Goal: Transaction & Acquisition: Purchase product/service

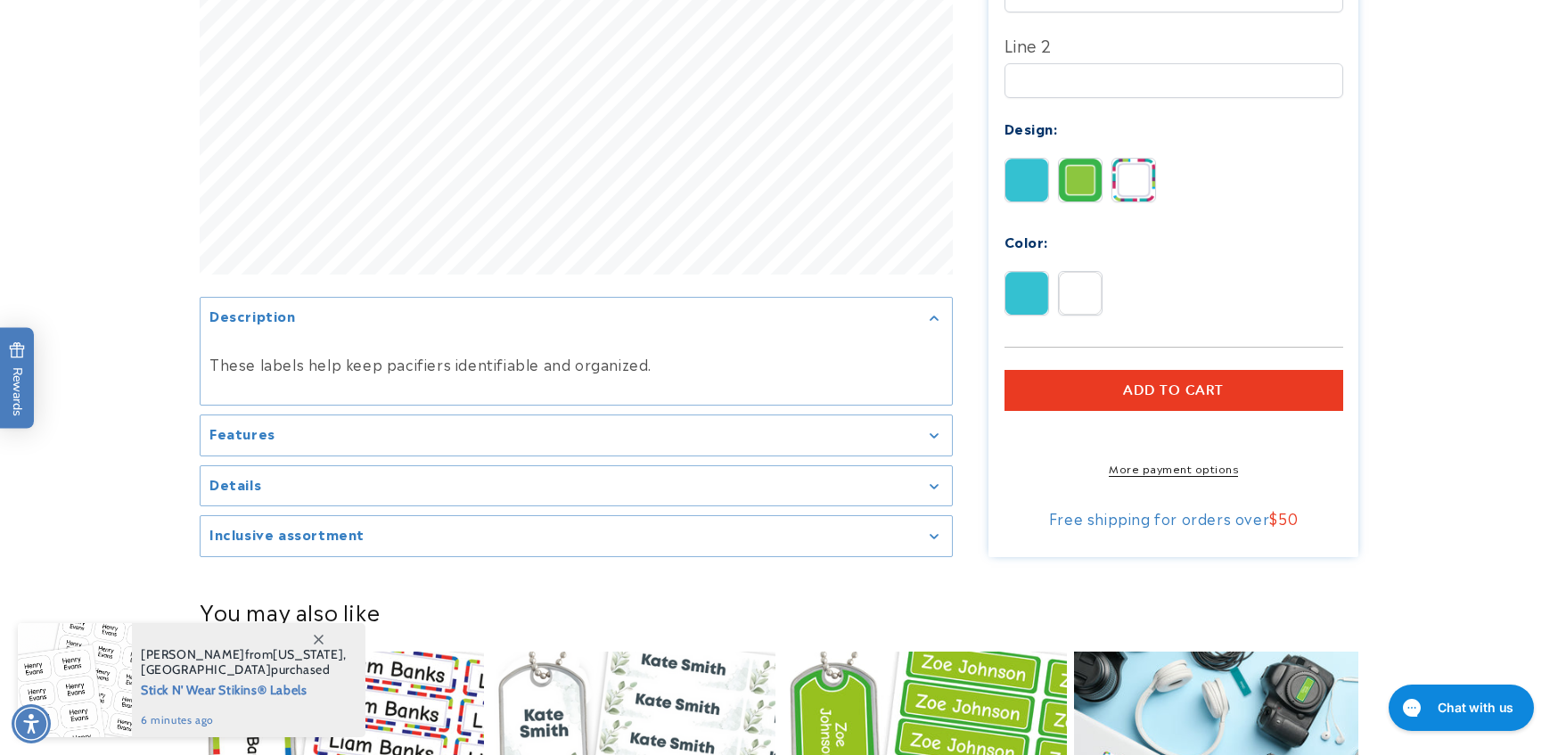
scroll to position [713, 0]
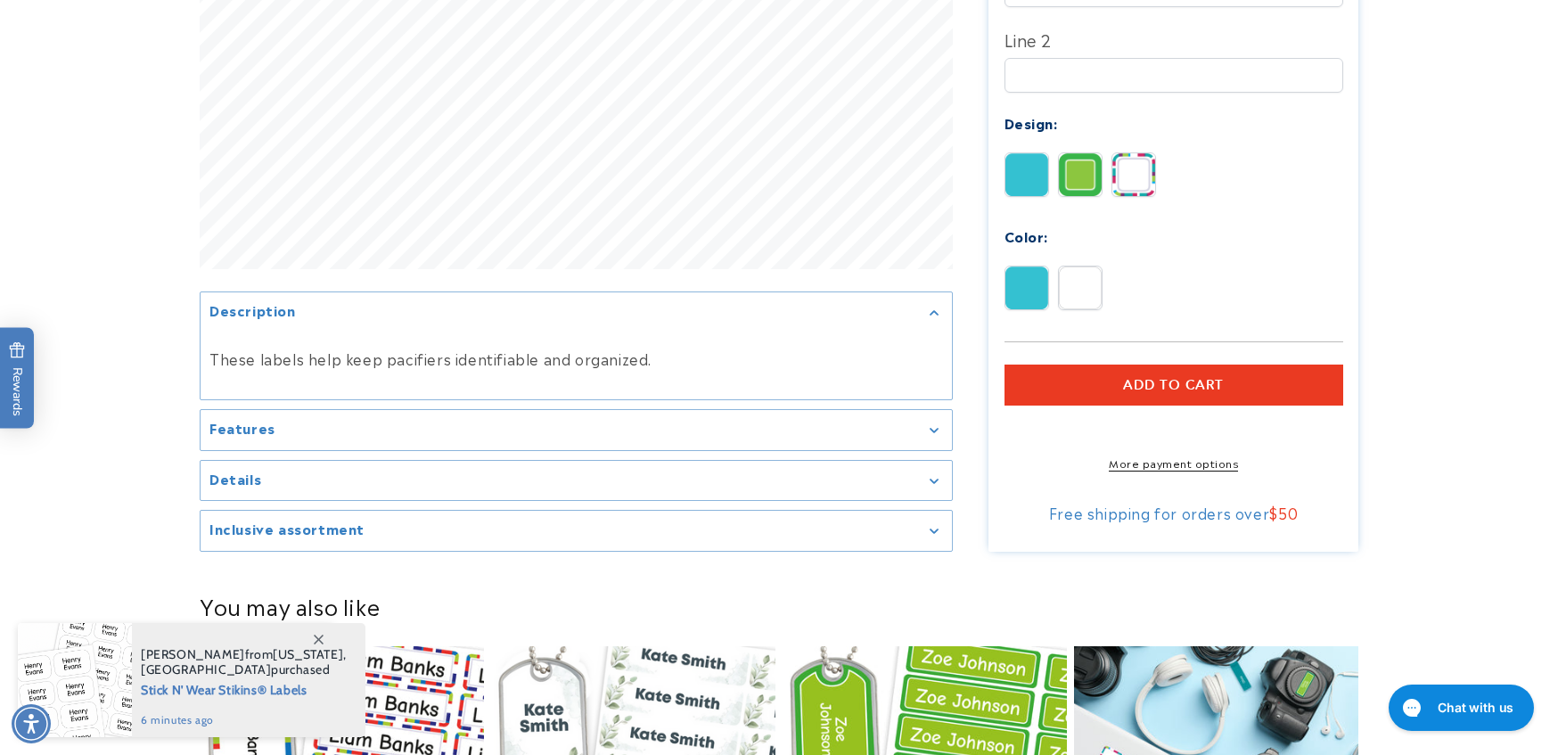
click at [927, 423] on div "Features" at bounding box center [575, 429] width 733 height 13
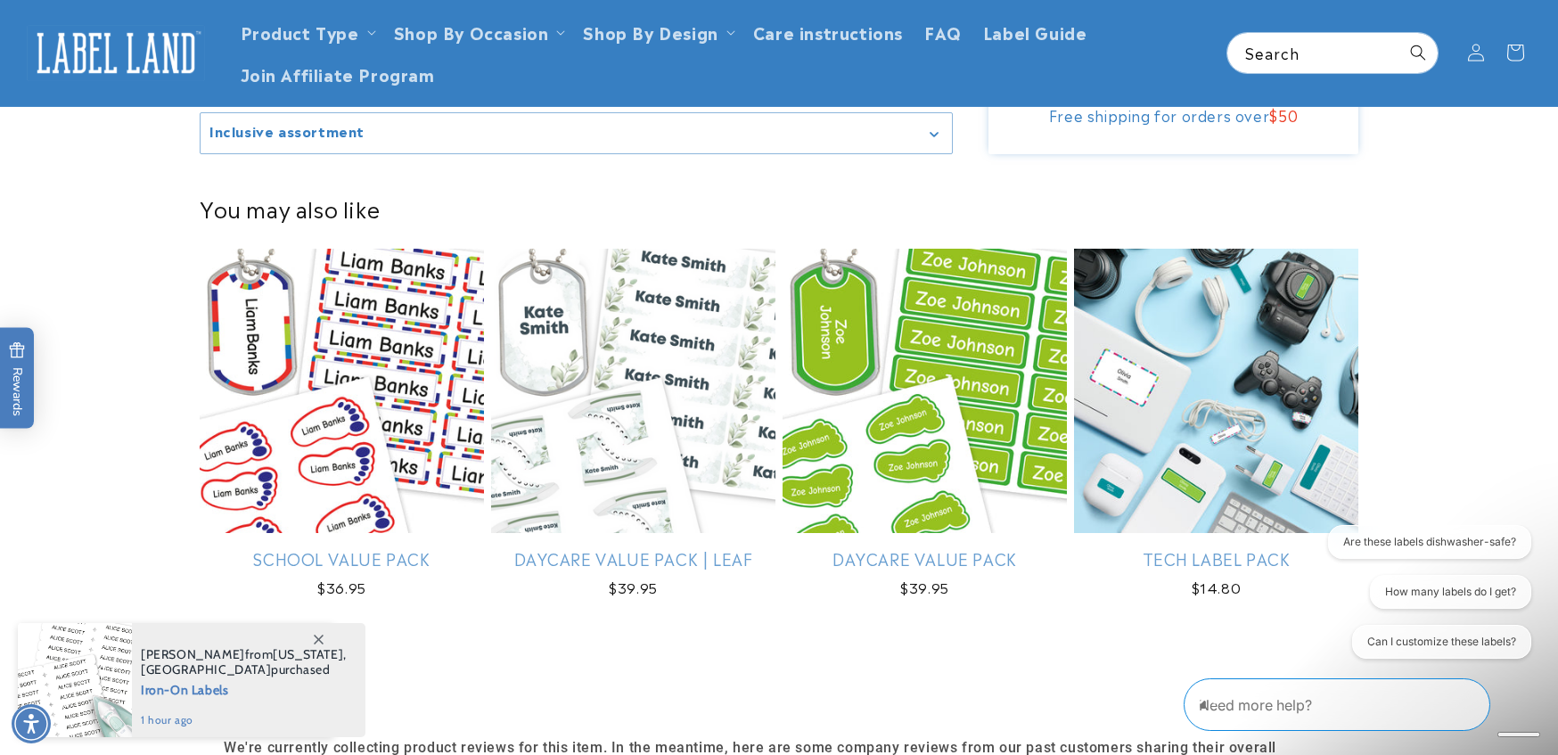
scroll to position [802, 0]
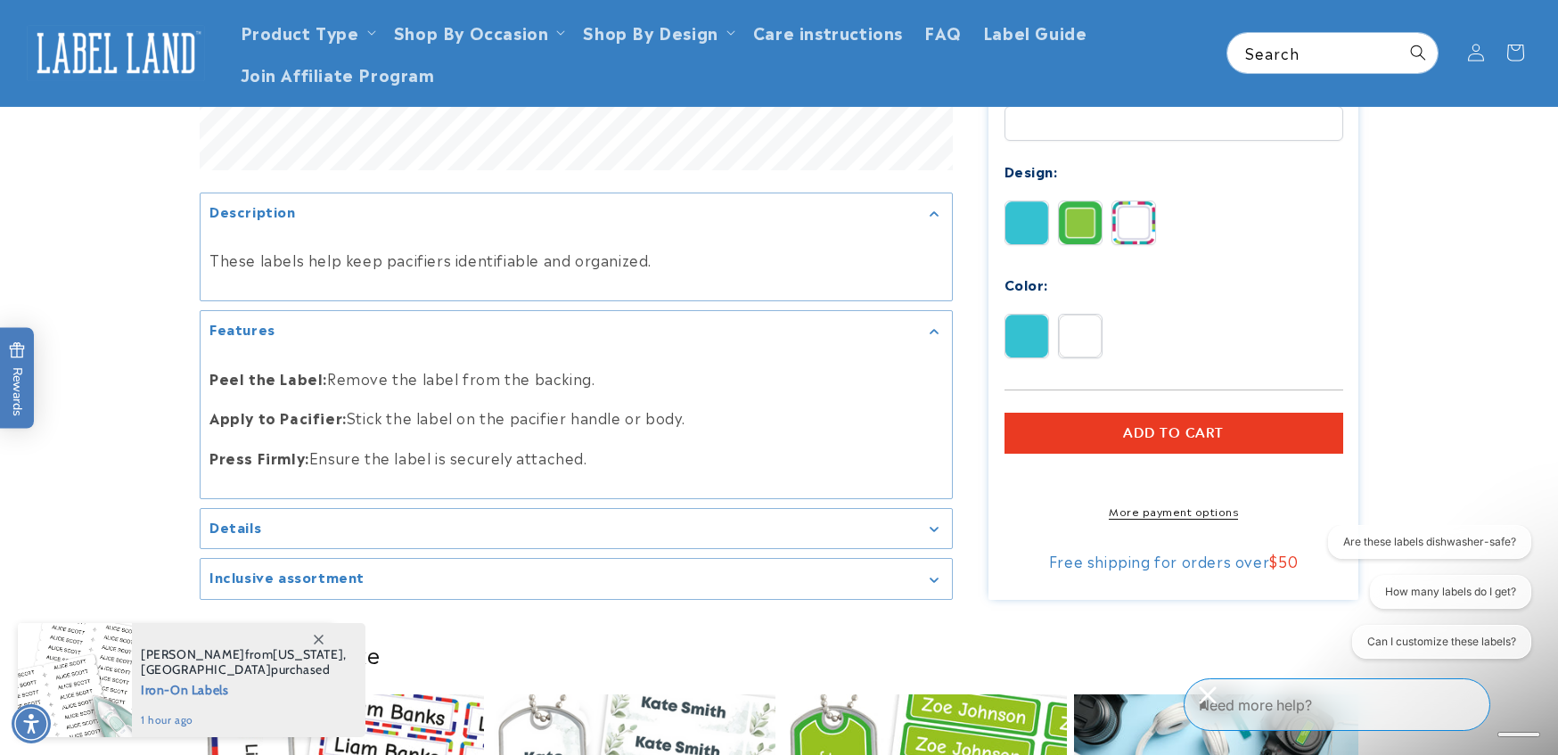
click at [939, 517] on summary "Details" at bounding box center [575, 529] width 751 height 40
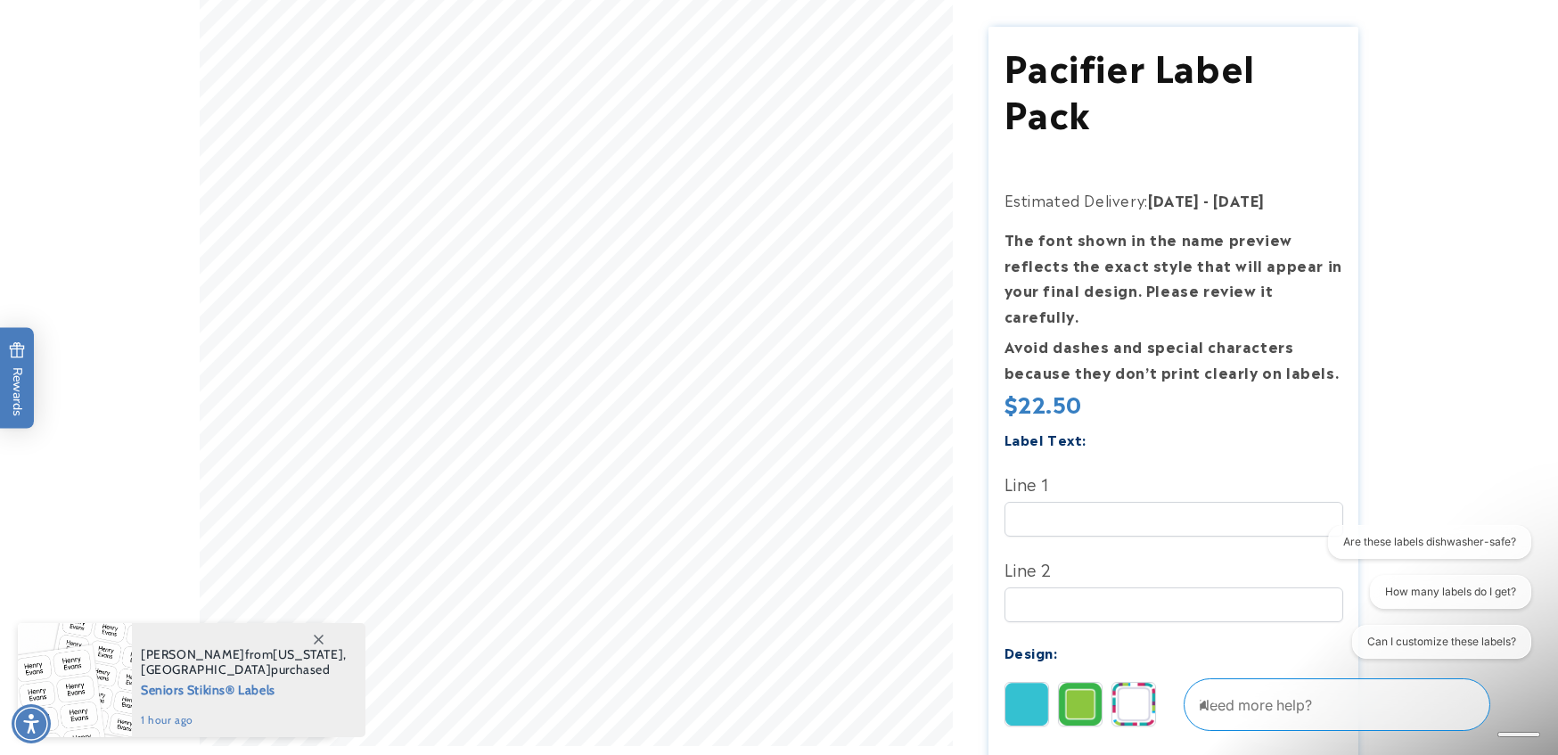
scroll to position [267, 0]
click at [316, 636] on icon at bounding box center [319, 639] width 10 height 10
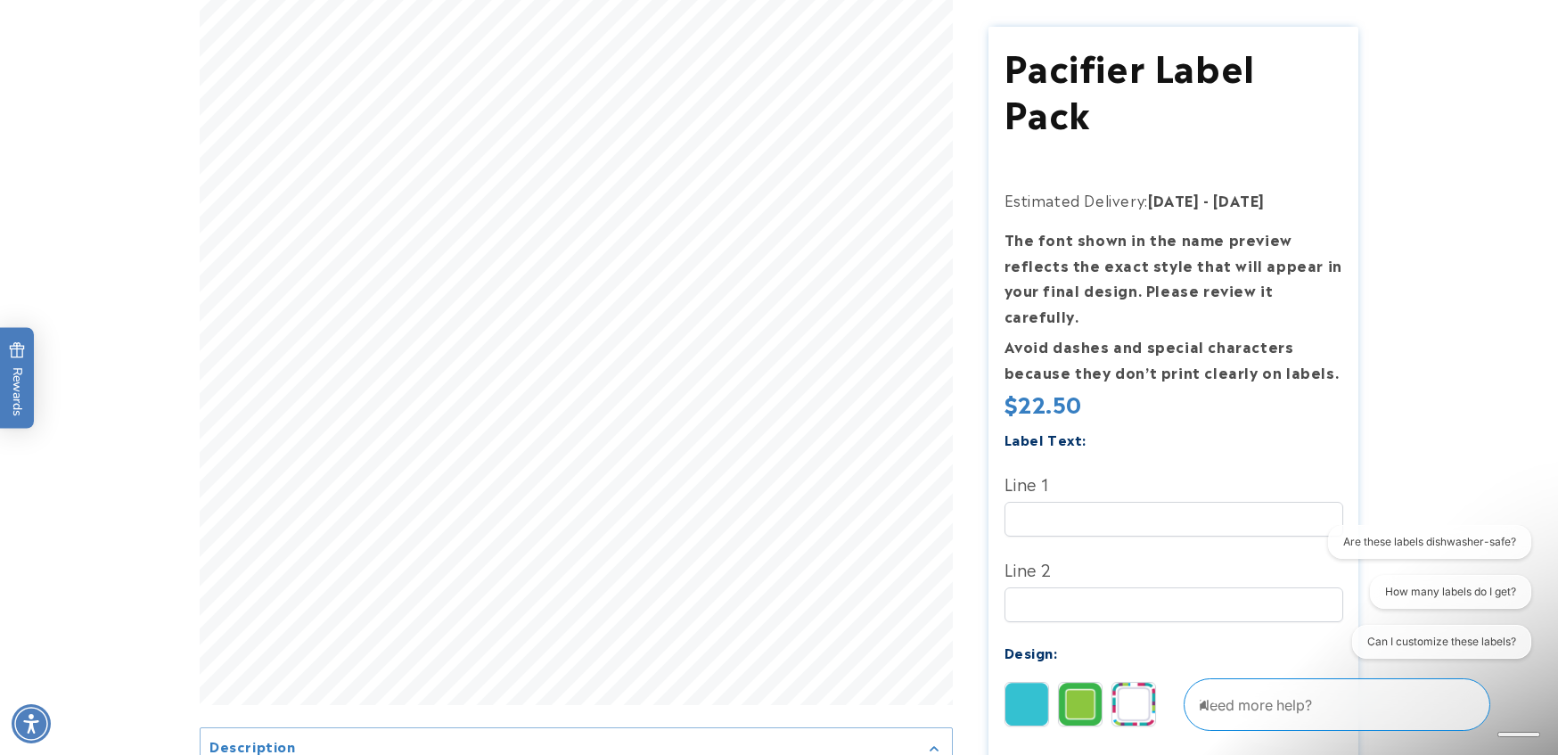
scroll to position [624, 0]
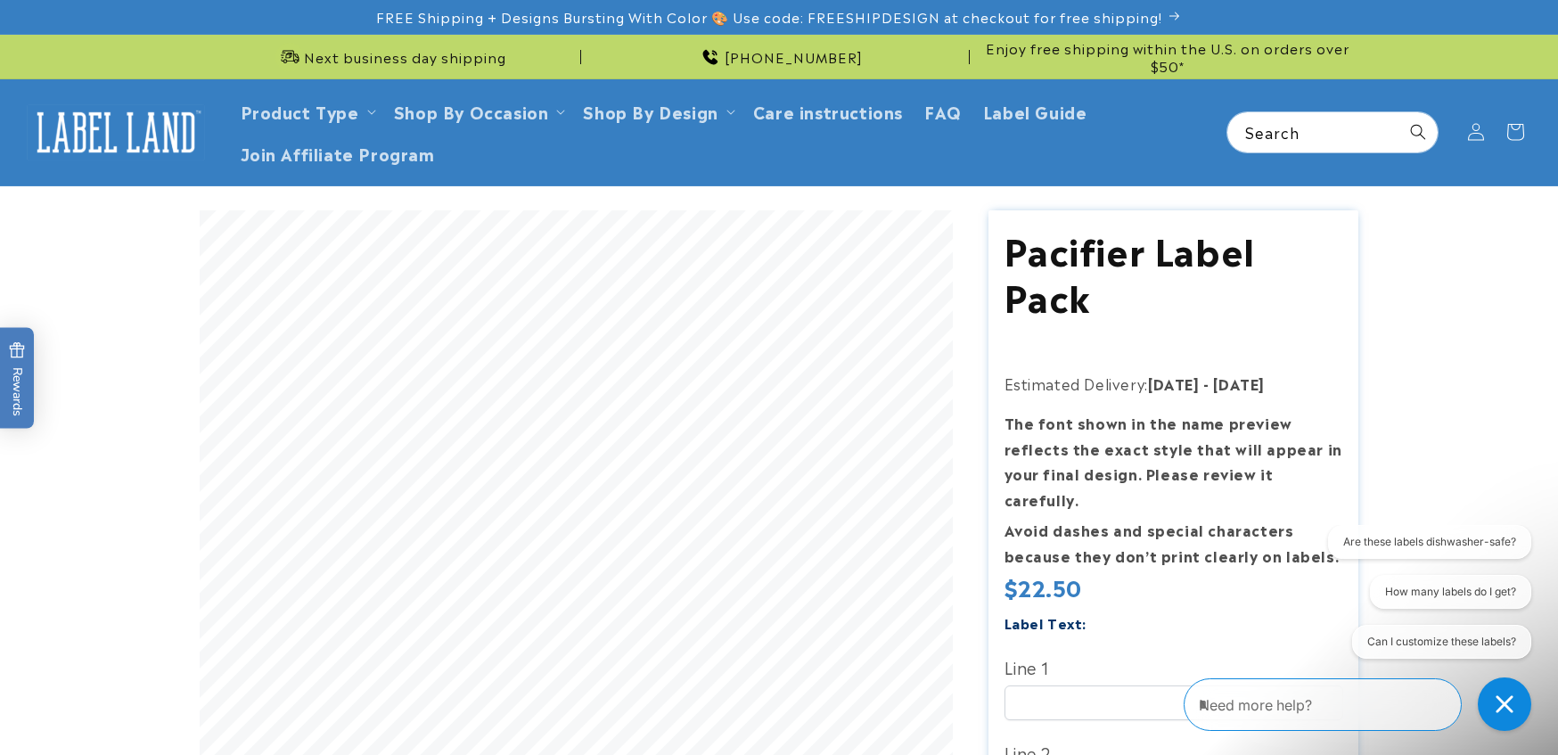
scroll to position [178, 0]
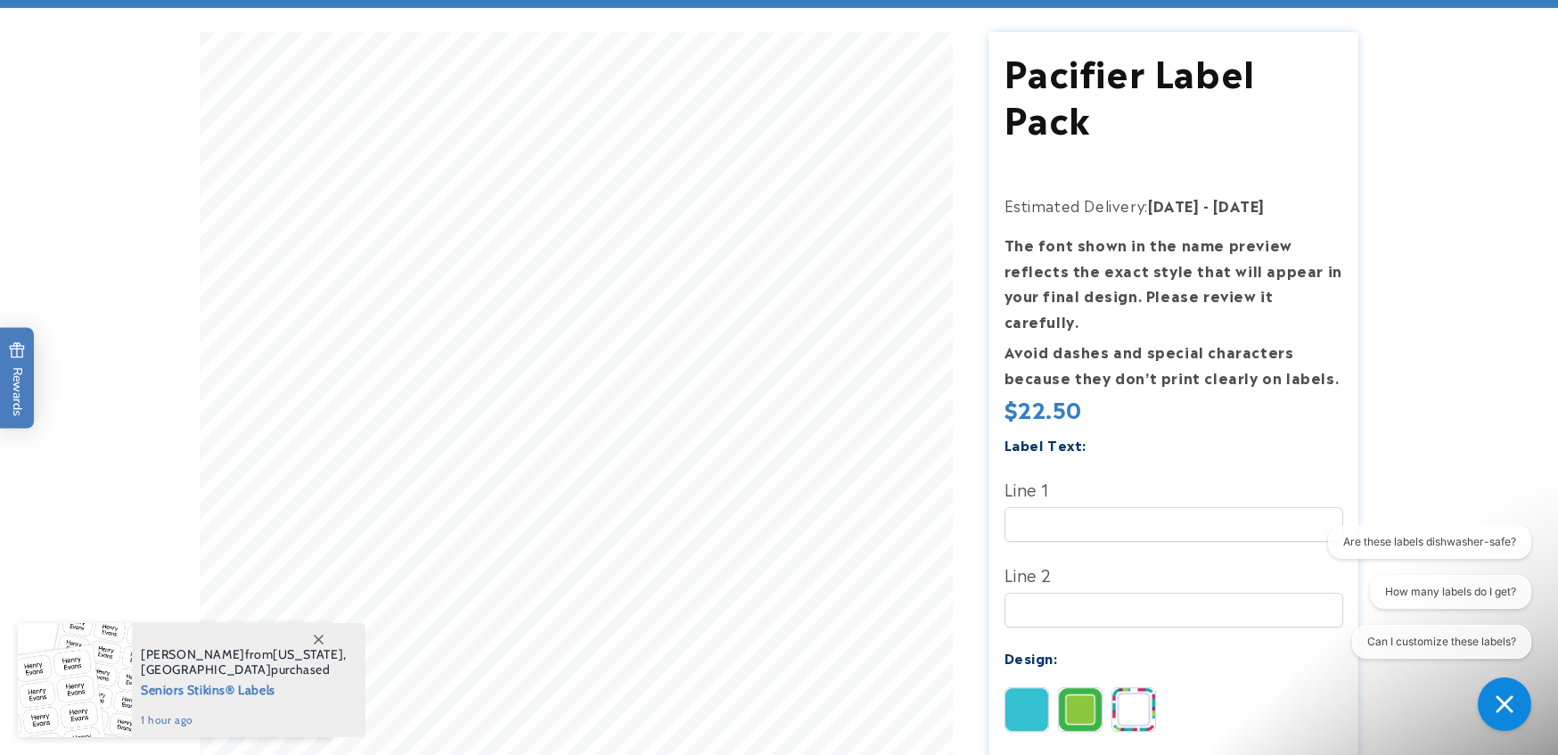
click at [1115, 474] on label "Line 1" at bounding box center [1173, 488] width 339 height 29
click at [1115, 507] on input "Line 1" at bounding box center [1173, 524] width 339 height 35
click at [1117, 507] on input "Line 1" at bounding box center [1173, 524] width 339 height 35
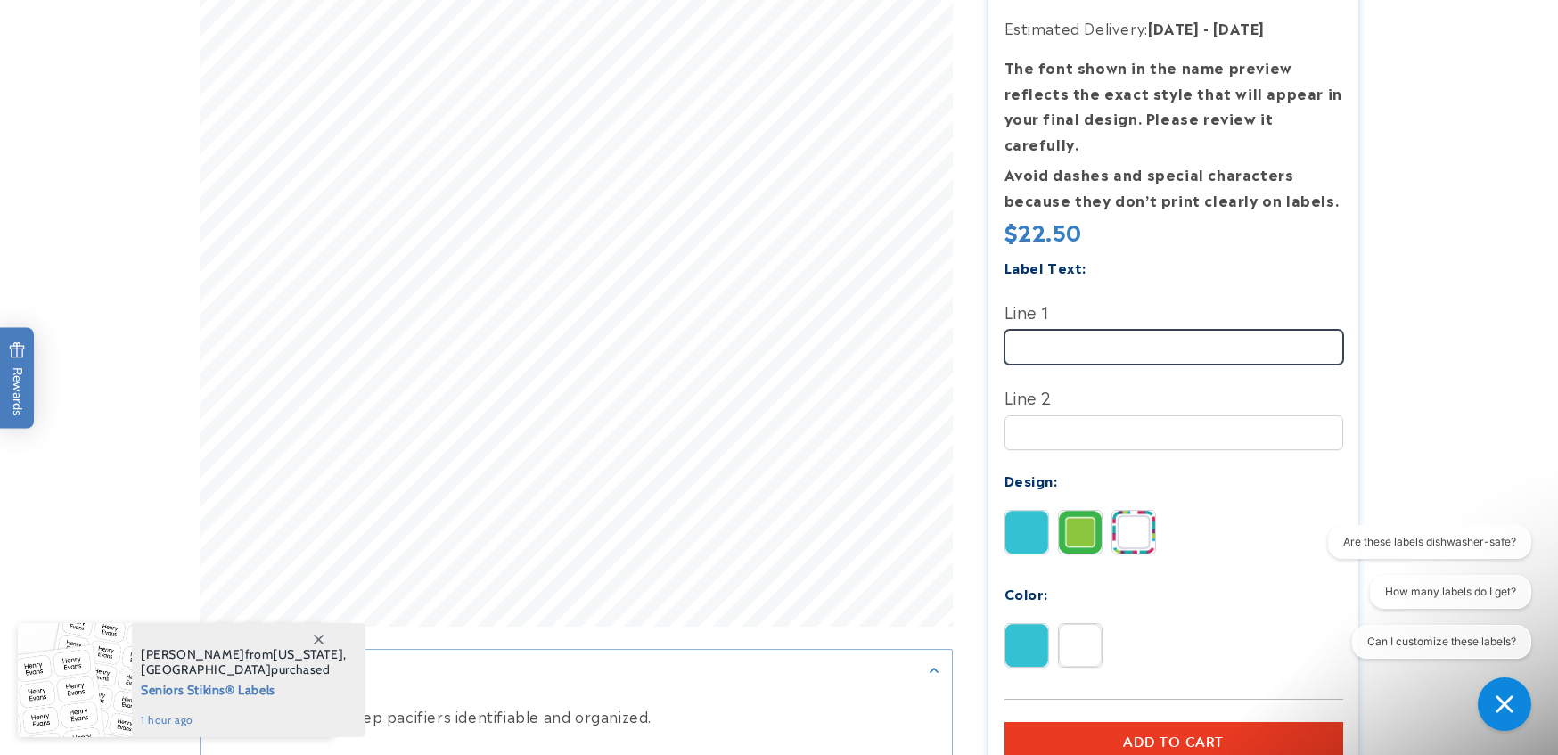
scroll to position [356, 0]
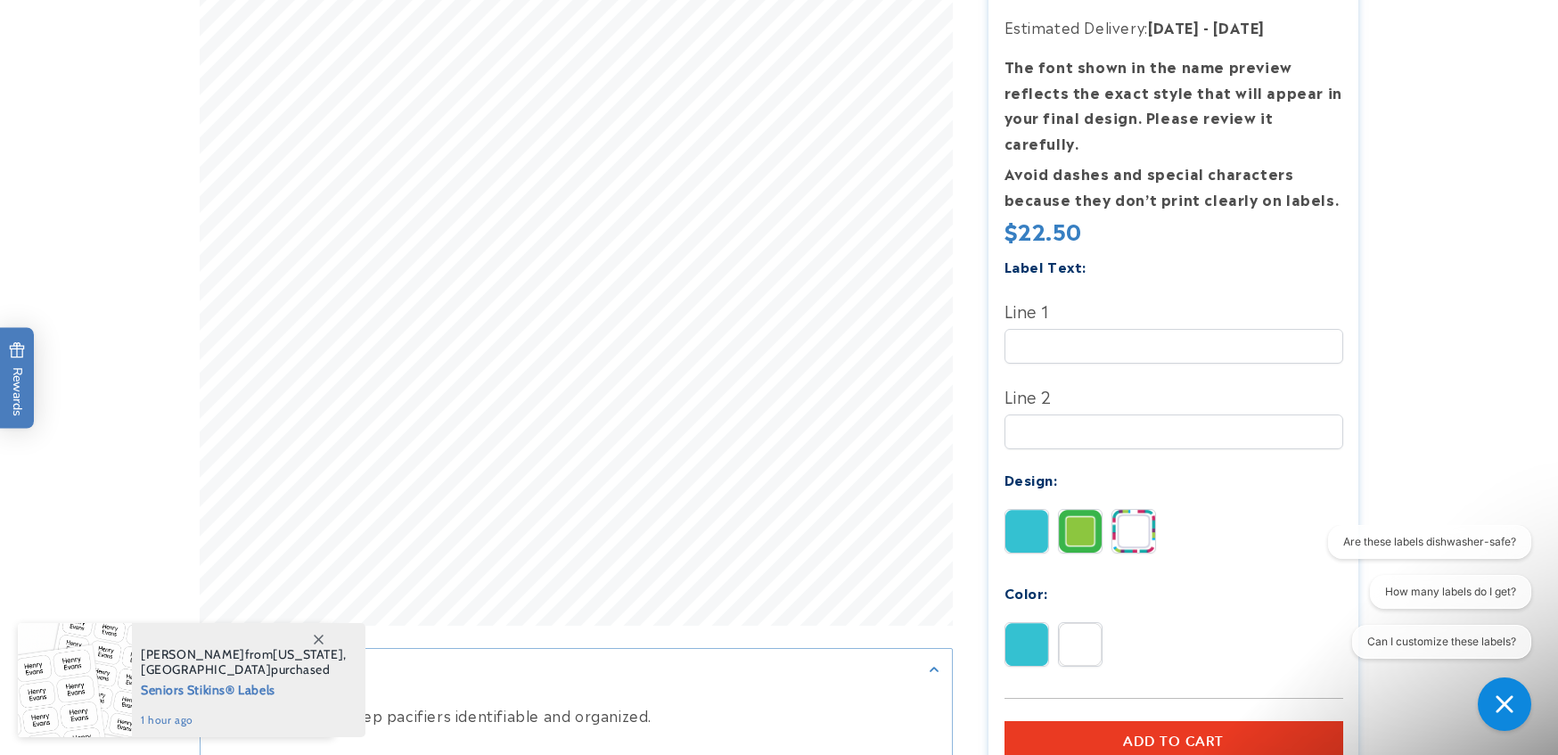
click at [1097, 629] on img at bounding box center [1080, 644] width 43 height 43
click at [1052, 329] on input "Line 1" at bounding box center [1173, 346] width 339 height 35
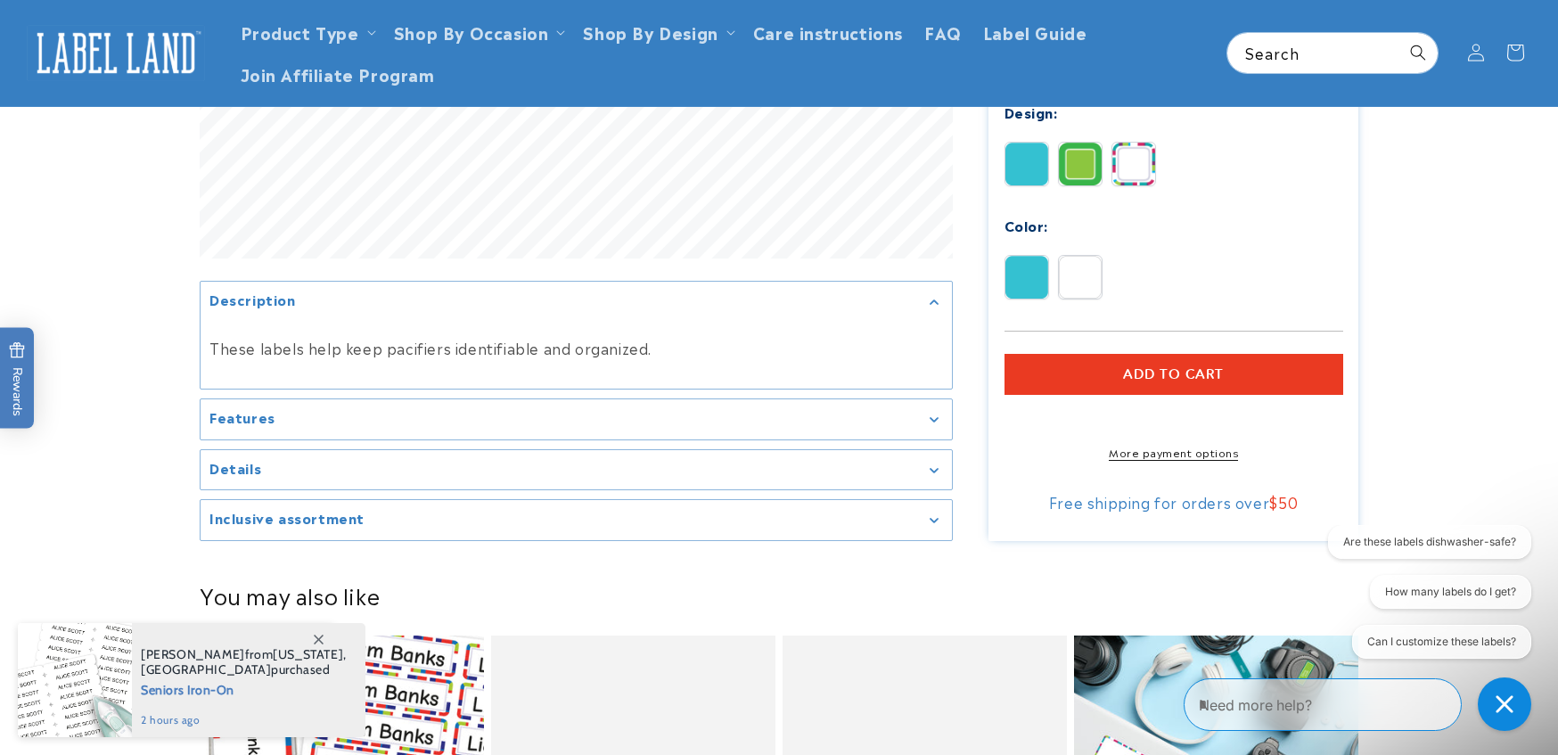
scroll to position [446, 0]
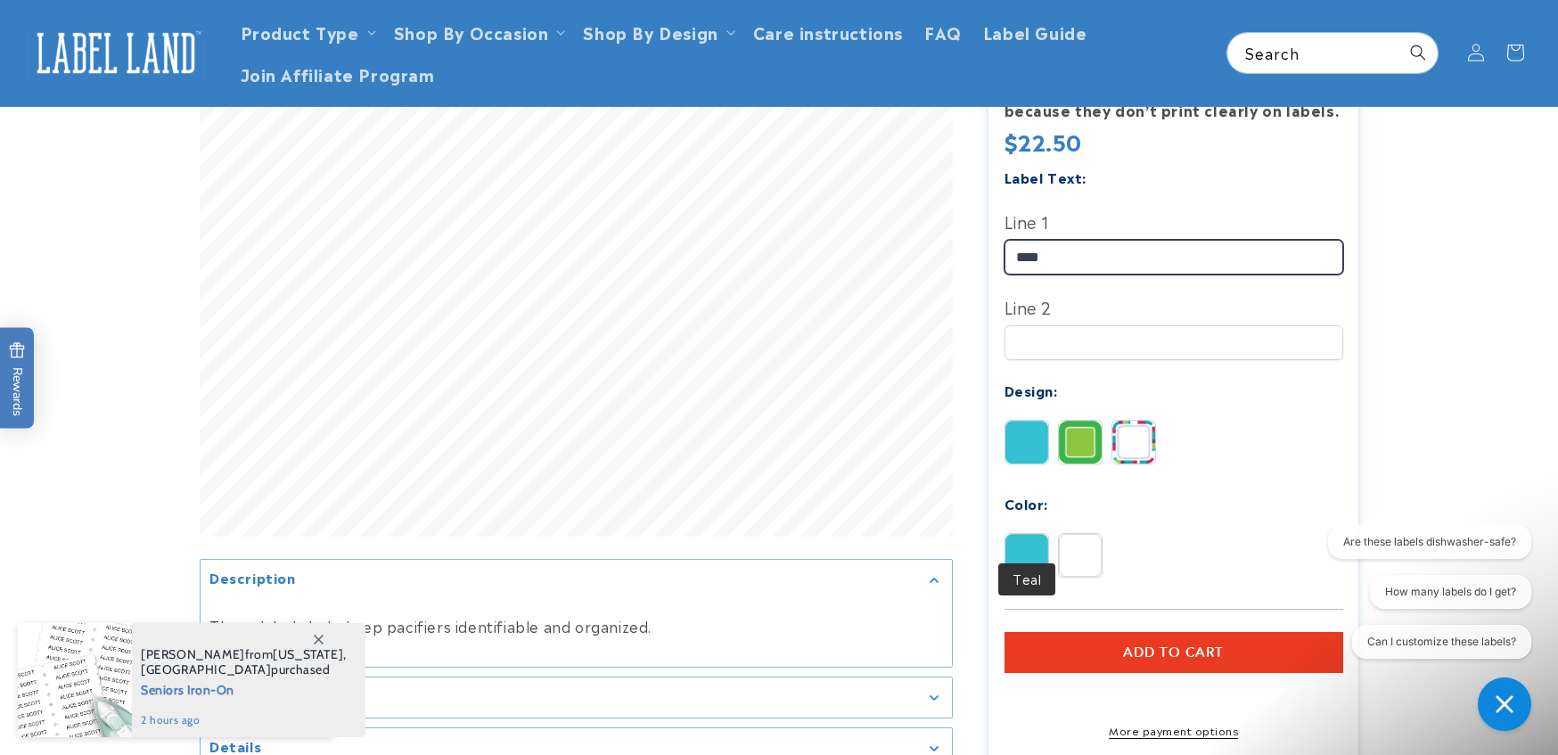
type input "****"
click at [1036, 534] on img at bounding box center [1026, 555] width 43 height 43
click at [1077, 534] on img at bounding box center [1080, 555] width 43 height 43
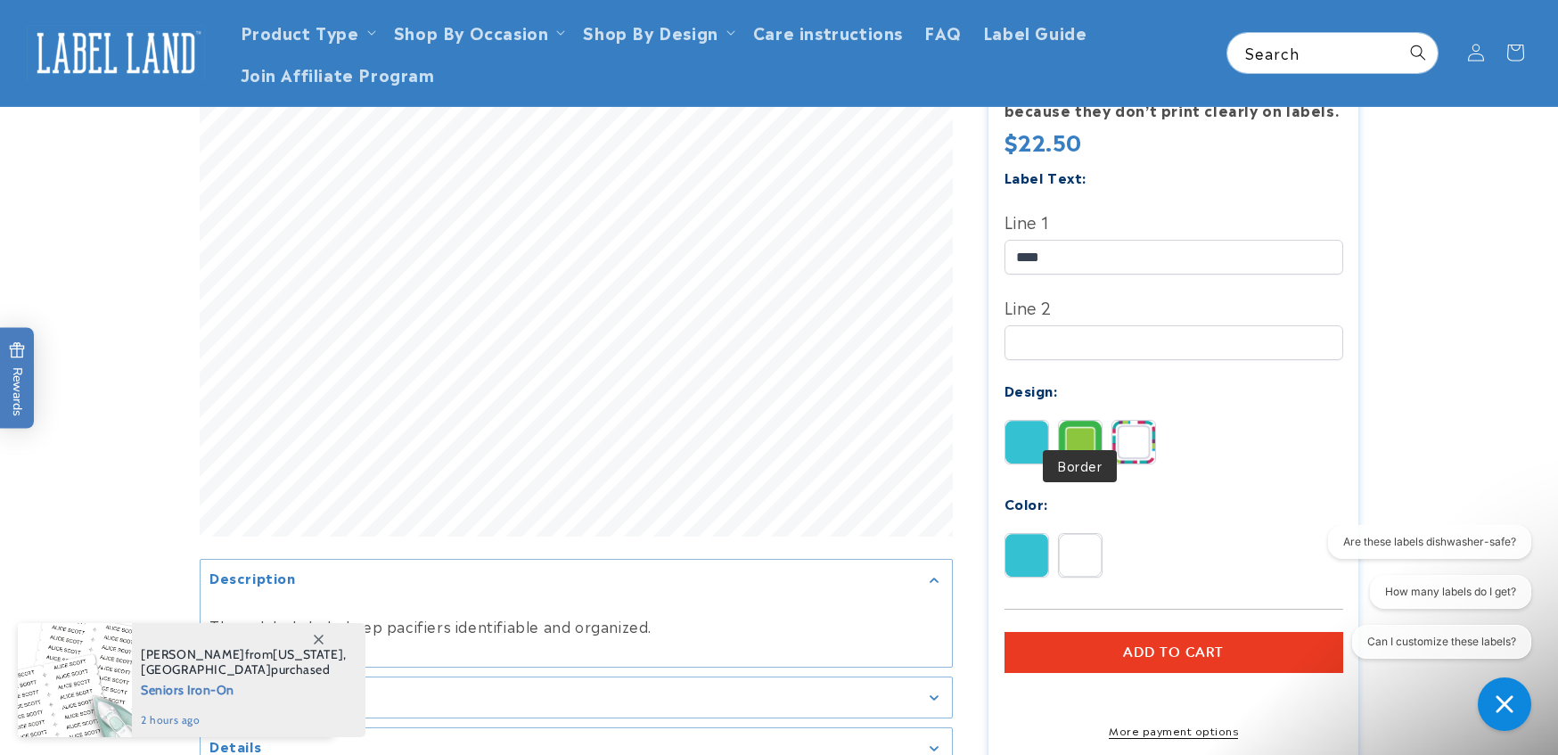
click at [1073, 421] on img at bounding box center [1080, 442] width 43 height 43
click at [1136, 421] on img at bounding box center [1133, 442] width 43 height 43
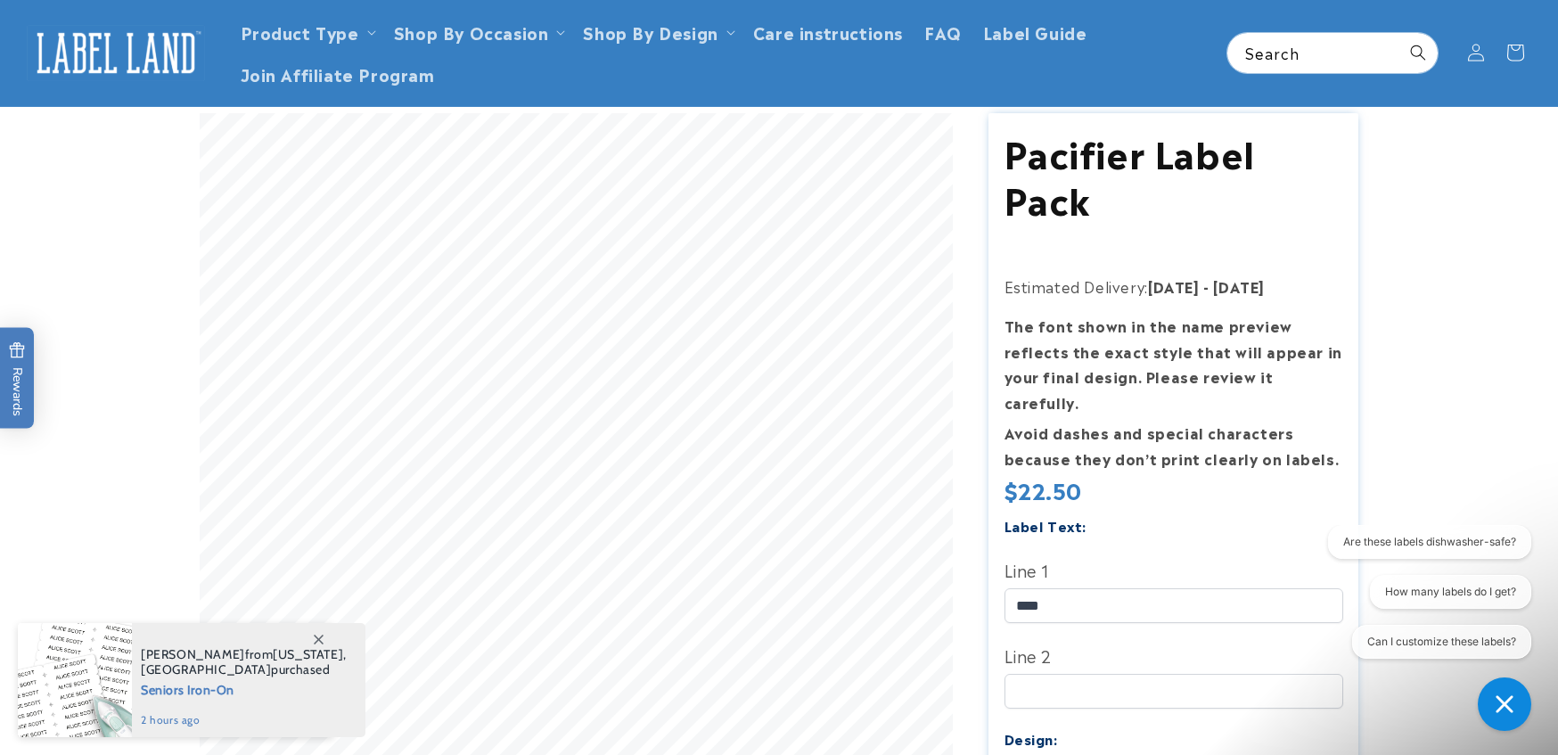
scroll to position [89, 0]
